Goal: Task Accomplishment & Management: Manage account settings

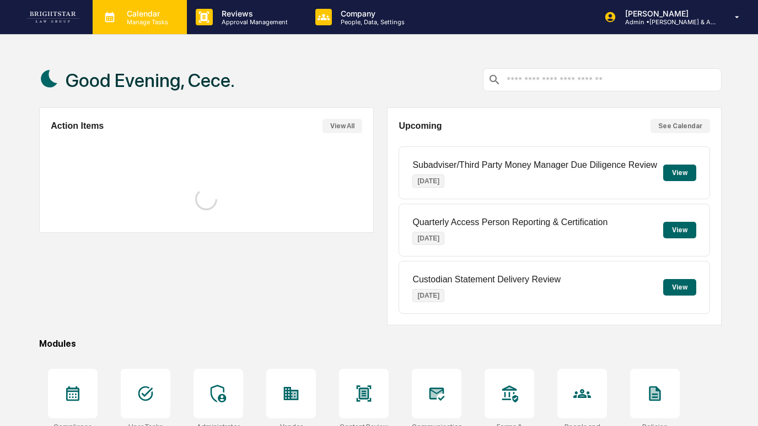
click at [123, 17] on p "Calendar" at bounding box center [146, 13] width 56 height 9
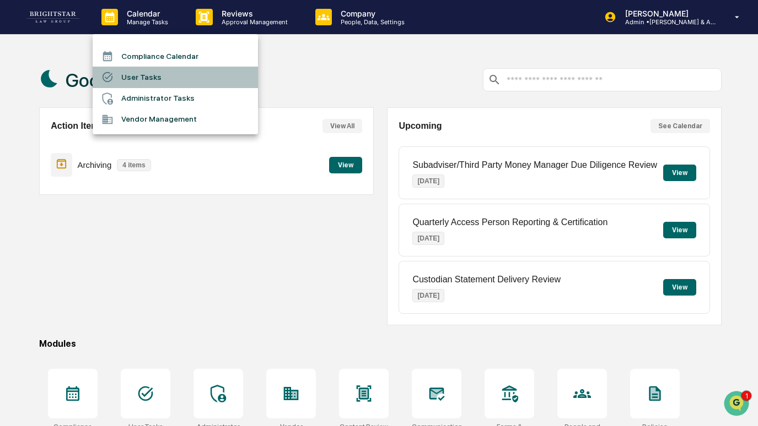
click at [154, 78] on li "User Tasks" at bounding box center [175, 77] width 165 height 21
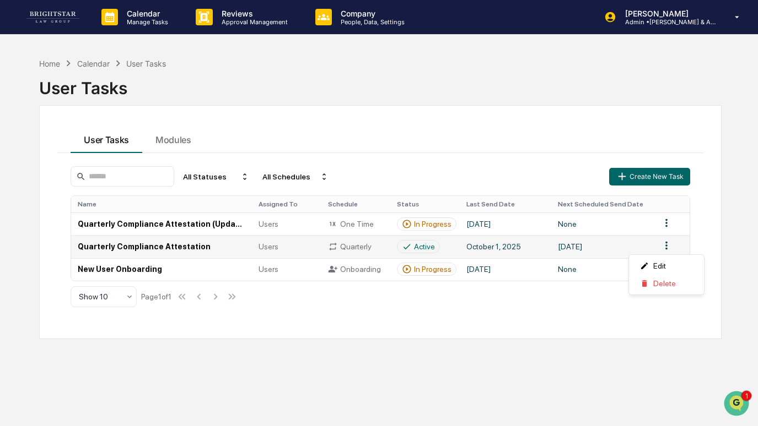
click at [667, 247] on html "Calendar Manage Tasks Reviews Approval Management Company People, Data, Setting…" at bounding box center [379, 213] width 758 height 426
click at [657, 280] on div "Delete" at bounding box center [666, 284] width 71 height 18
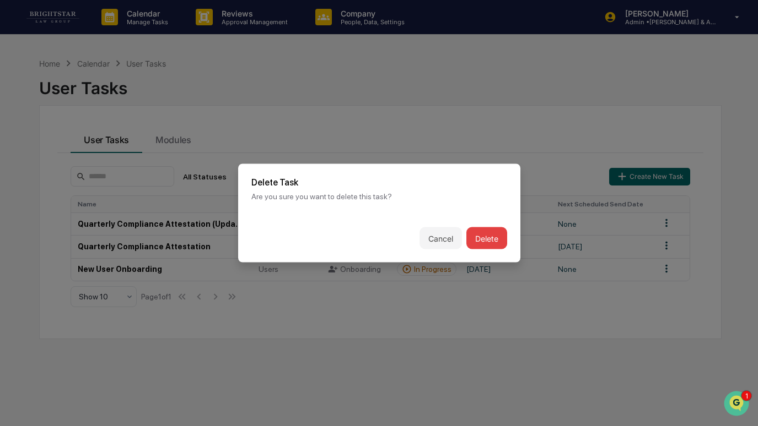
click at [485, 234] on button "Delete" at bounding box center [486, 239] width 41 height 22
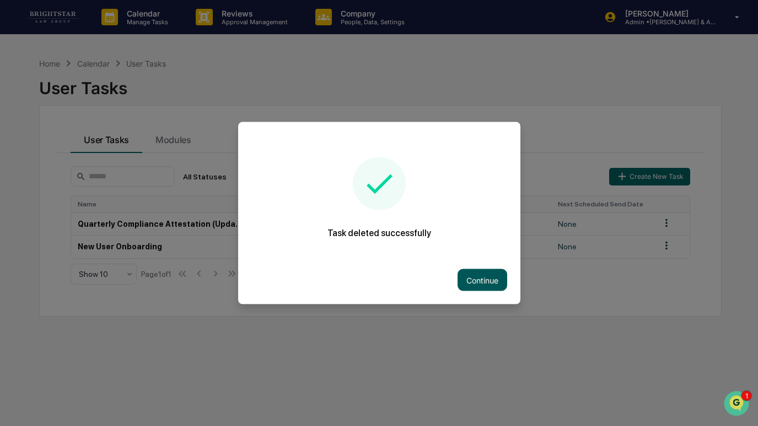
click at [490, 276] on button "Continue" at bounding box center [482, 280] width 50 height 22
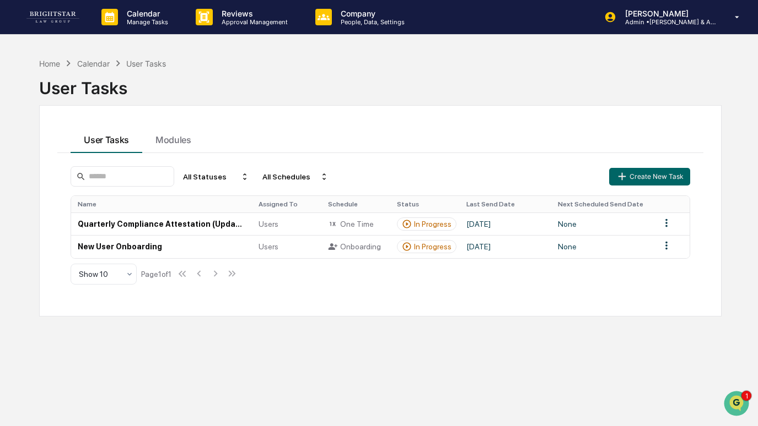
click at [755, 94] on div "Home Calendar User Tasks User Tasks User Tasks Modules All Statuses All Schedul…" at bounding box center [379, 265] width 758 height 426
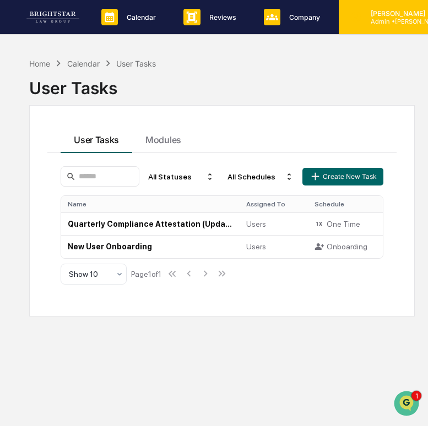
click at [391, 14] on p "[PERSON_NAME]" at bounding box center [413, 13] width 102 height 8
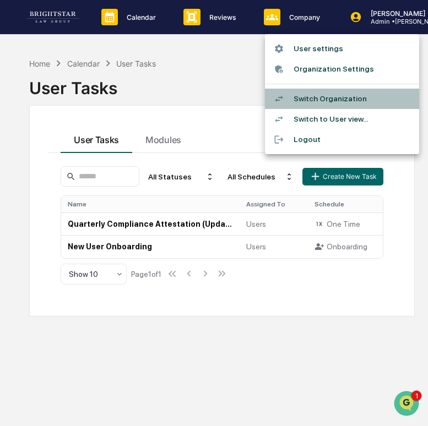
click at [353, 102] on li "Switch Organization" at bounding box center [342, 99] width 154 height 20
